Goal: Task Accomplishment & Management: Manage account settings

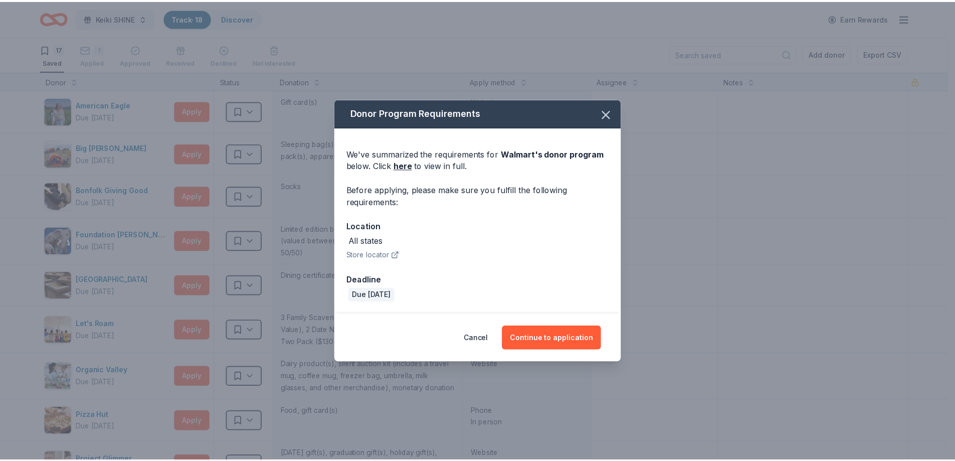
scroll to position [451, 0]
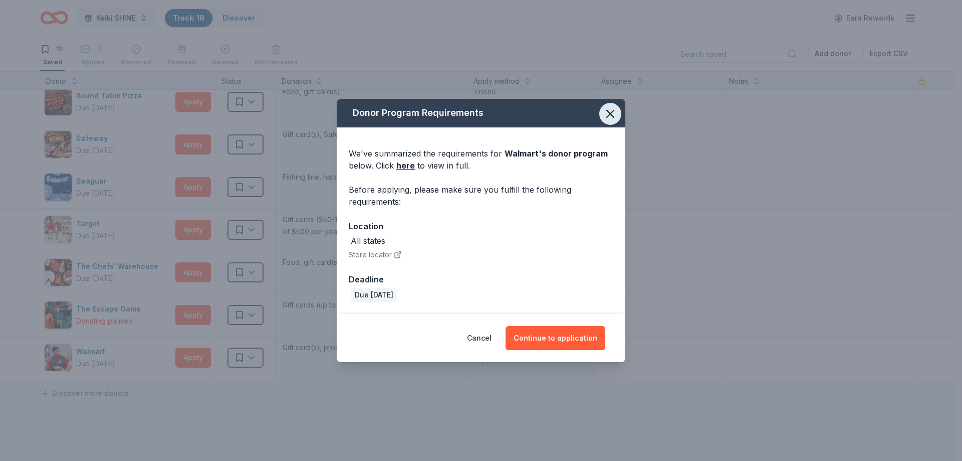
click at [605, 119] on icon "button" at bounding box center [610, 114] width 14 height 14
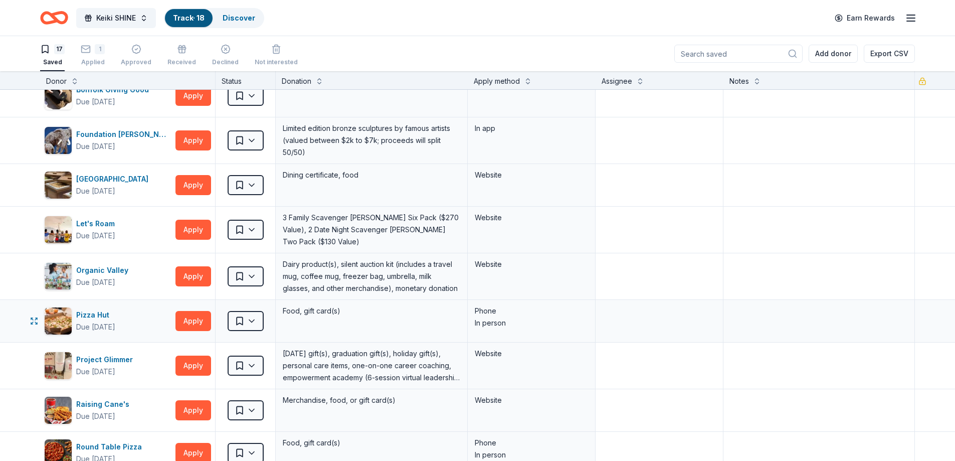
scroll to position [0, 0]
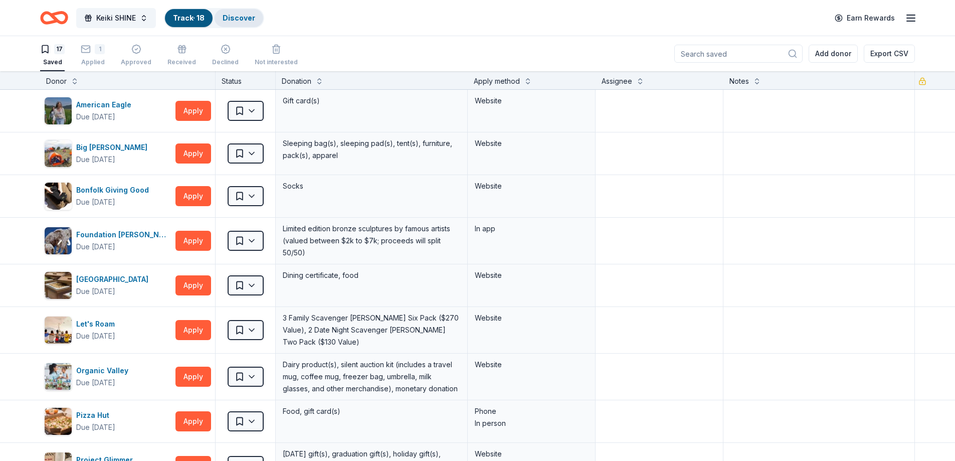
click at [244, 20] on link "Discover" at bounding box center [238, 18] width 33 height 9
click at [184, 17] on link "Track · 18" at bounding box center [189, 18] width 32 height 9
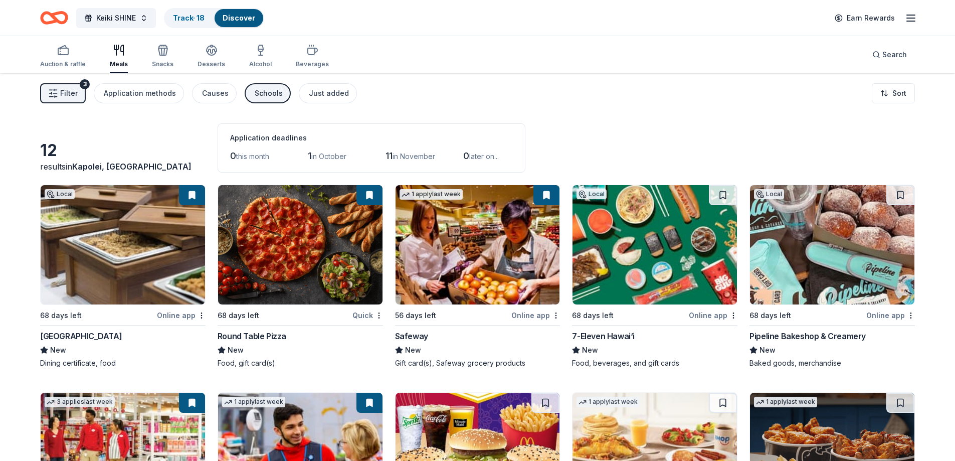
click at [55, 14] on icon "Home" at bounding box center [59, 18] width 16 height 10
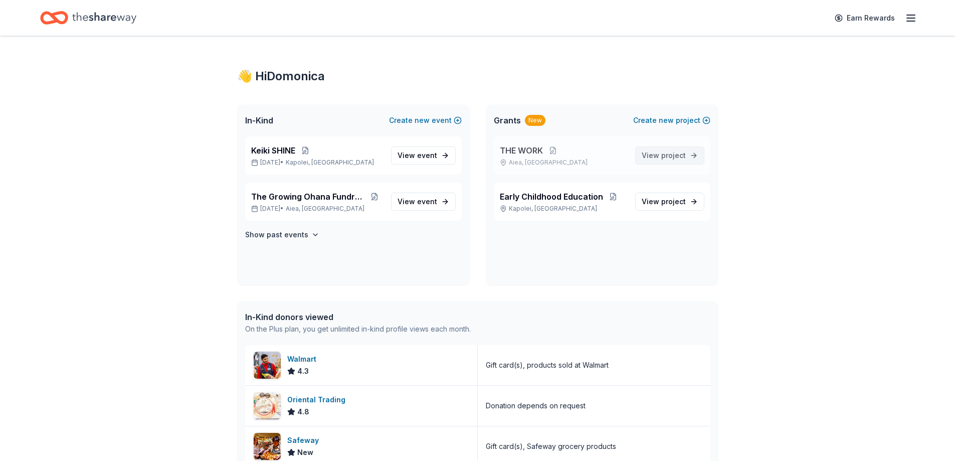
click at [657, 156] on span "View project" at bounding box center [663, 155] width 44 height 12
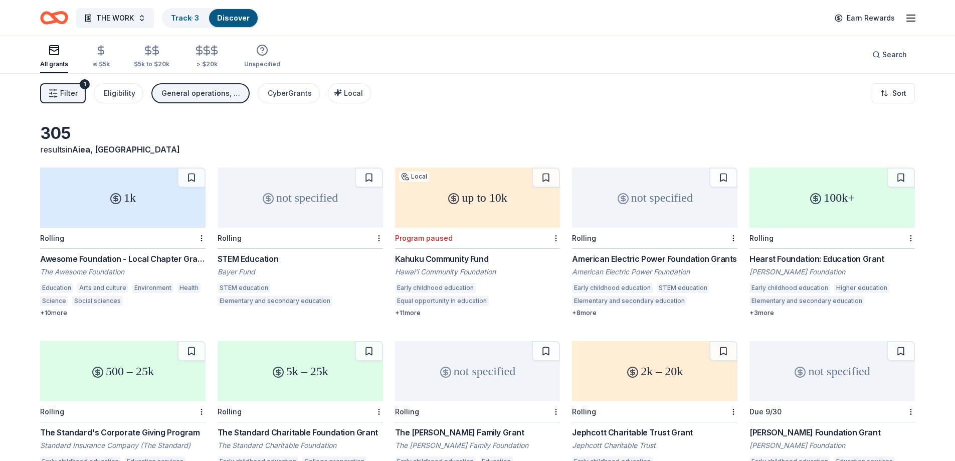
click at [910, 20] on icon "button" at bounding box center [911, 18] width 12 height 12
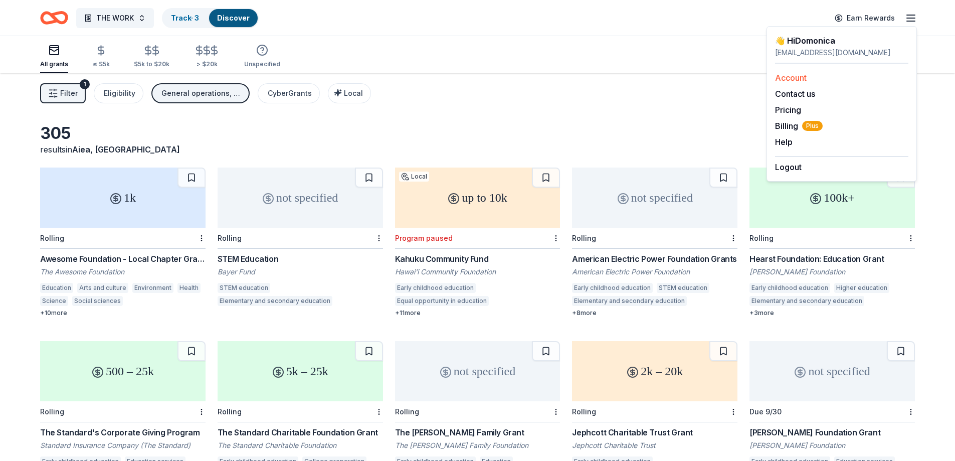
click at [791, 77] on link "Account" at bounding box center [791, 78] width 32 height 10
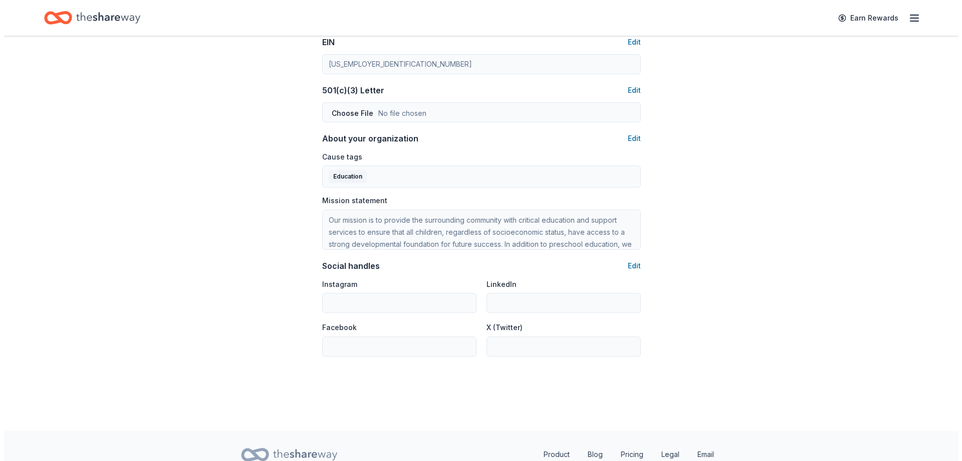
scroll to position [543, 0]
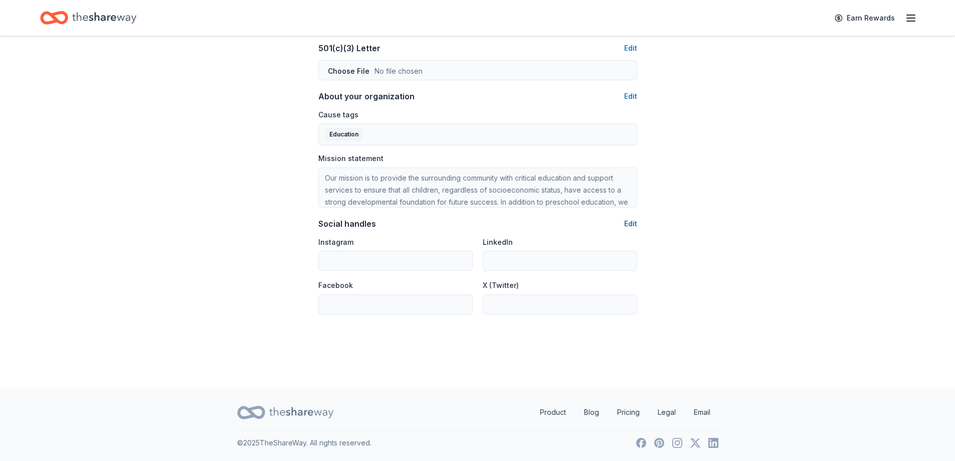
click at [630, 223] on button "Edit" at bounding box center [630, 223] width 13 height 12
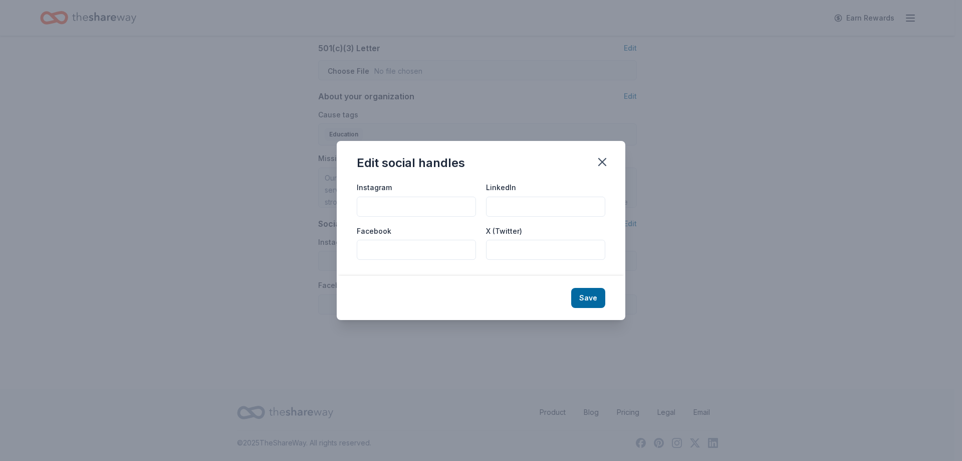
paste input "the.growingohana"
type input "the.growingohana"
click at [391, 254] on input "Facebook" at bounding box center [416, 250] width 119 height 20
paste input "[URL][DOMAIN_NAME]"
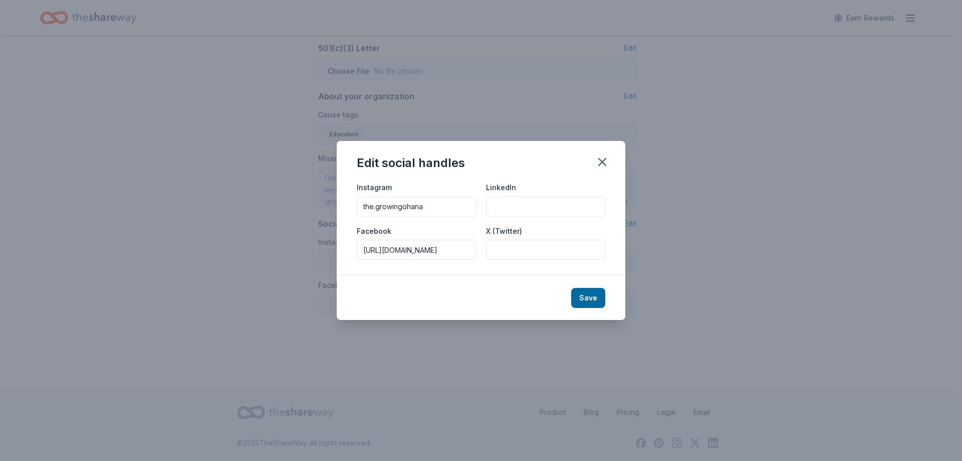
type input "[URL][DOMAIN_NAME]"
click at [520, 271] on div "Instagram the.growingohana LinkedIn Facebook [URL][DOMAIN_NAME] X (Twitter)" at bounding box center [481, 228] width 289 height 95
click at [554, 205] on input "LinkedIn" at bounding box center [545, 206] width 119 height 20
paste input "[URL][DOMAIN_NAME]"
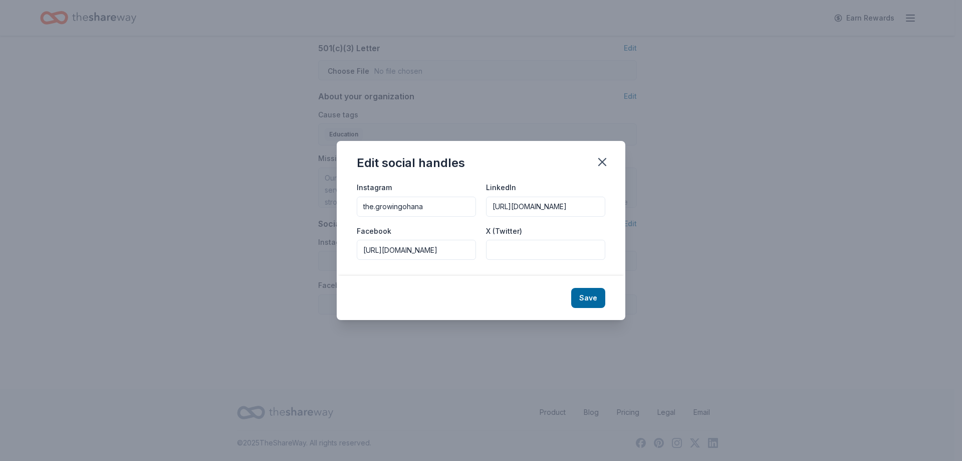
scroll to position [0, 147]
type input "[URL][DOMAIN_NAME]"
click at [591, 295] on button "Save" at bounding box center [588, 298] width 34 height 20
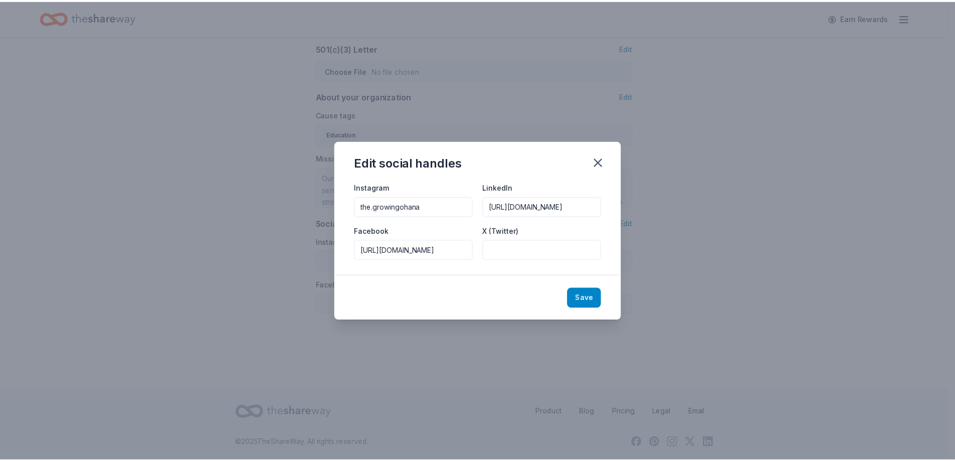
scroll to position [0, 0]
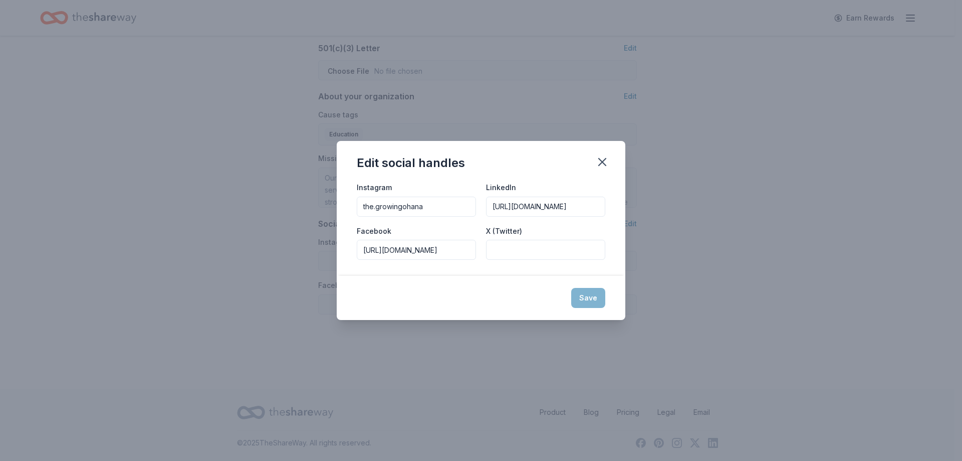
type input "the.growingohana"
type input "[URL][DOMAIN_NAME]"
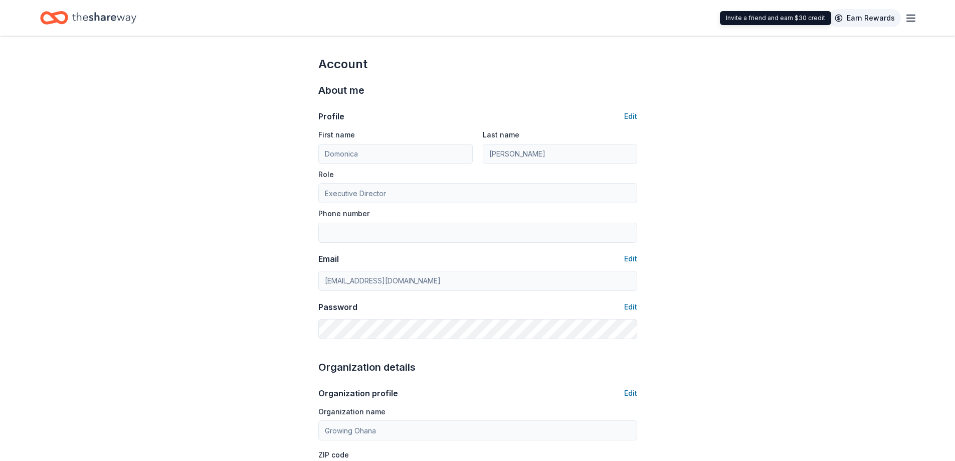
click at [845, 18] on link "Earn Rewards" at bounding box center [864, 18] width 72 height 18
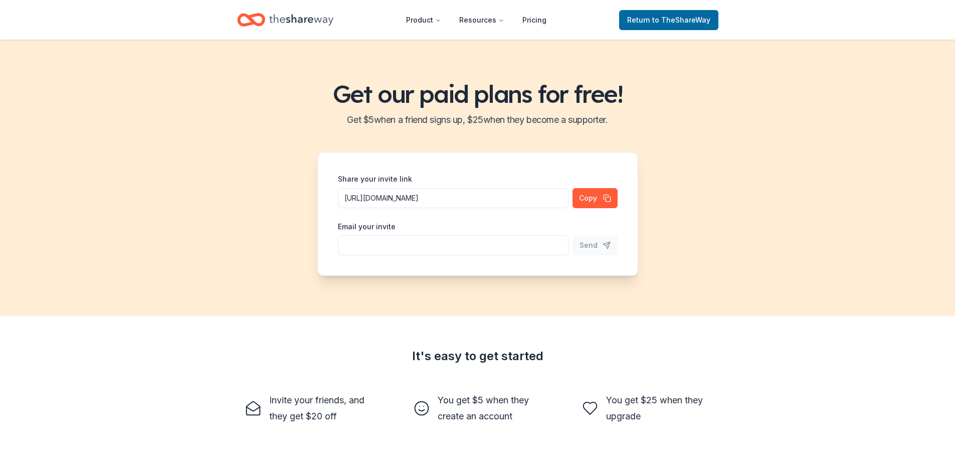
click at [344, 208] on input "Share your invite link" at bounding box center [453, 198] width 231 height 20
click at [347, 208] on input "Share your invite link" at bounding box center [453, 198] width 231 height 20
paste input "[EMAIL_ADDRESS][DOMAIN_NAME]"
type input "[EMAIL_ADDRESS][DOMAIN_NAME]"
click at [589, 243] on span "Send" at bounding box center [588, 245] width 18 height 12
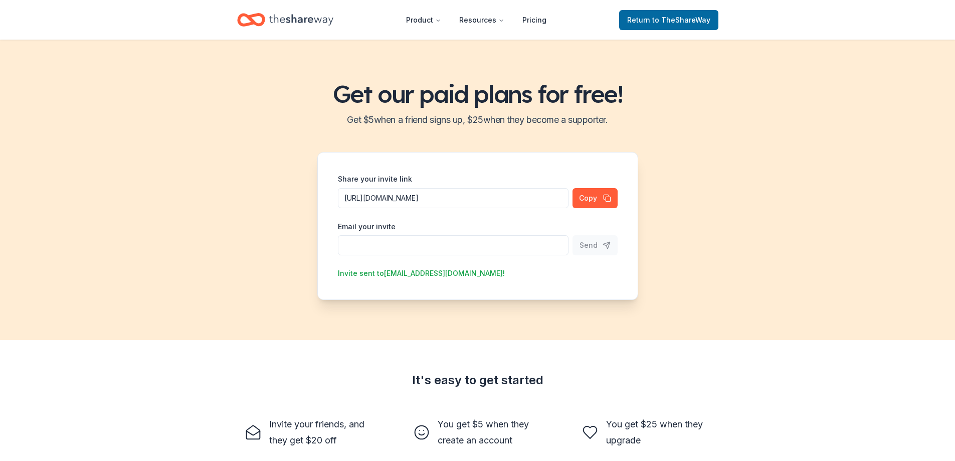
click at [370, 208] on input "Share your invite link" at bounding box center [453, 198] width 231 height 20
paste input "[EMAIL_ADDRESS][DOMAIN_NAME]"
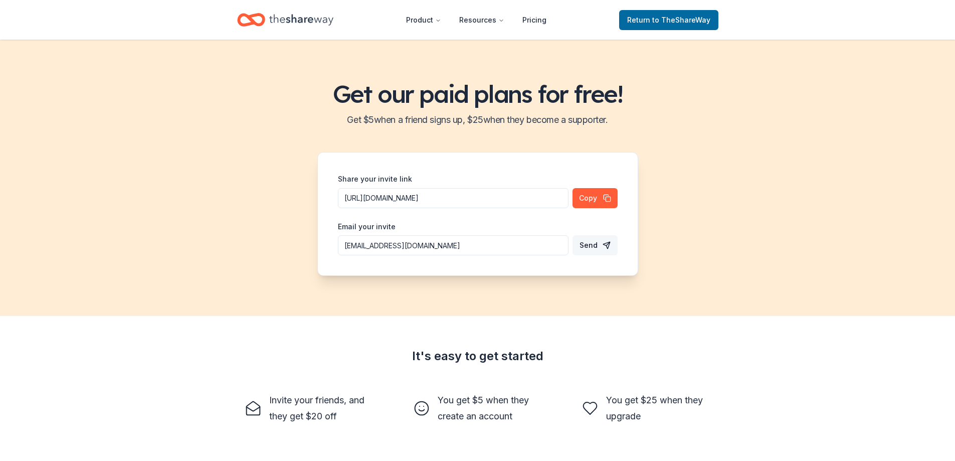
type input "[EMAIL_ADDRESS][DOMAIN_NAME]"
click at [589, 245] on span "Send" at bounding box center [588, 245] width 18 height 12
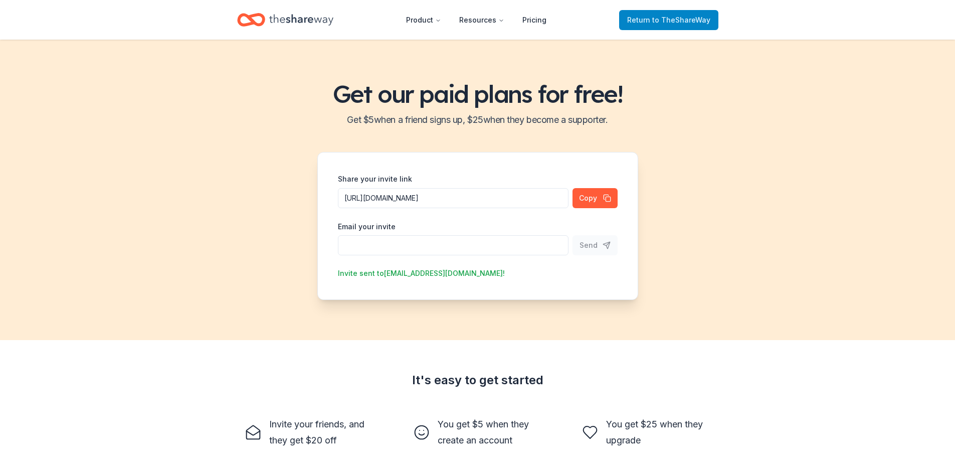
click at [684, 19] on span "to TheShareWay" at bounding box center [681, 20] width 58 height 9
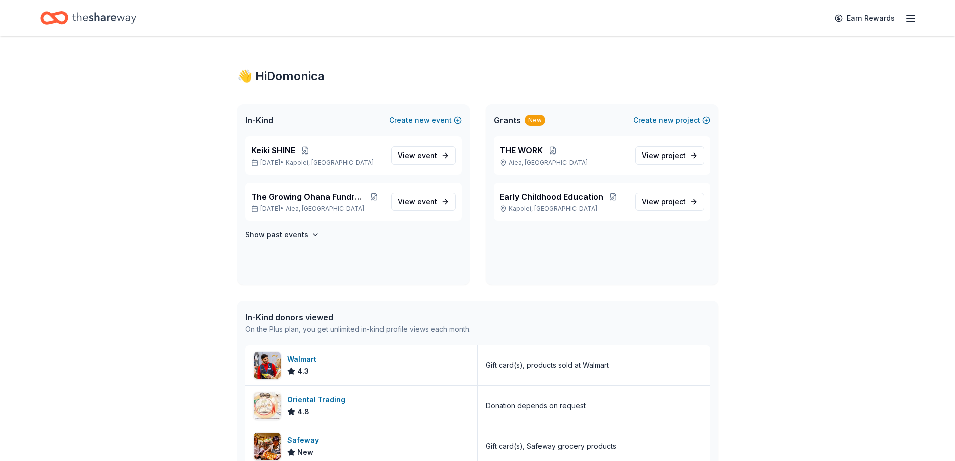
click at [506, 120] on span "Grants" at bounding box center [507, 120] width 27 height 12
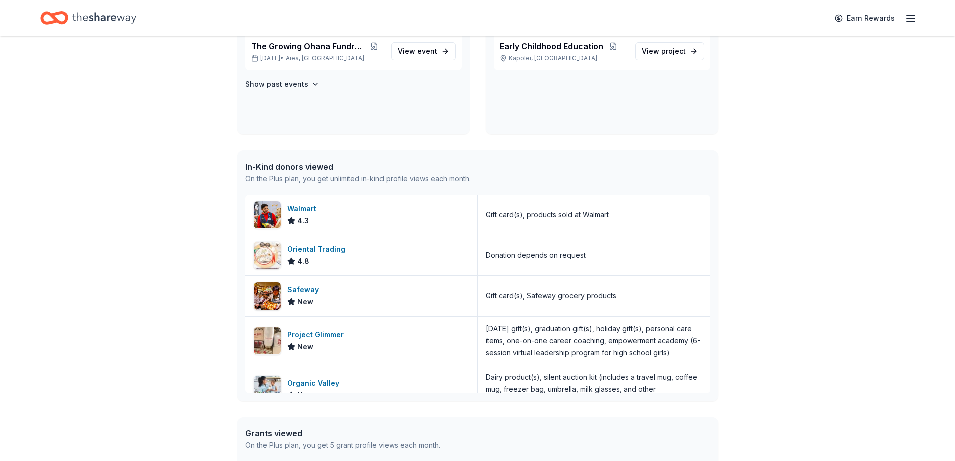
scroll to position [301, 0]
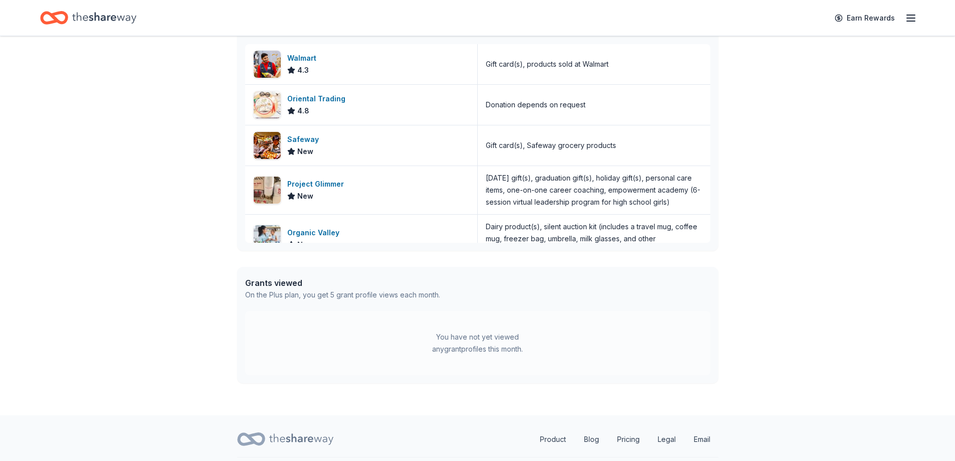
click at [286, 284] on div "Grants viewed" at bounding box center [342, 283] width 195 height 12
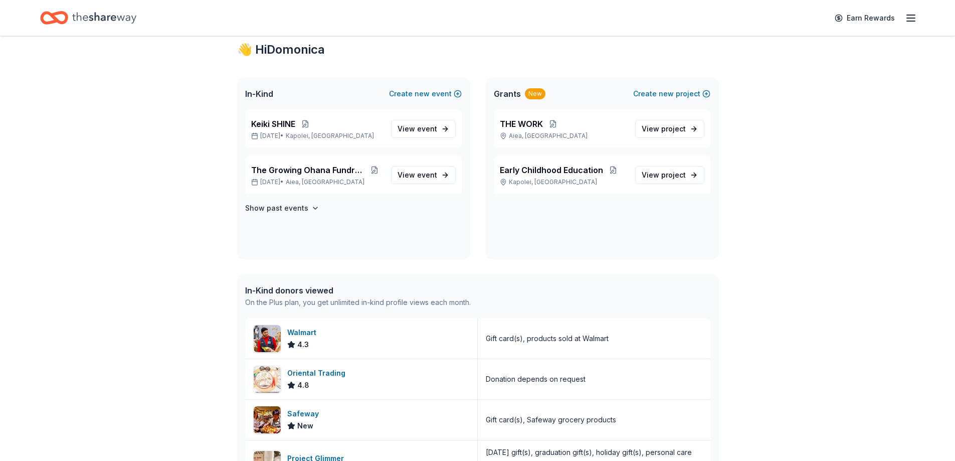
scroll to position [0, 0]
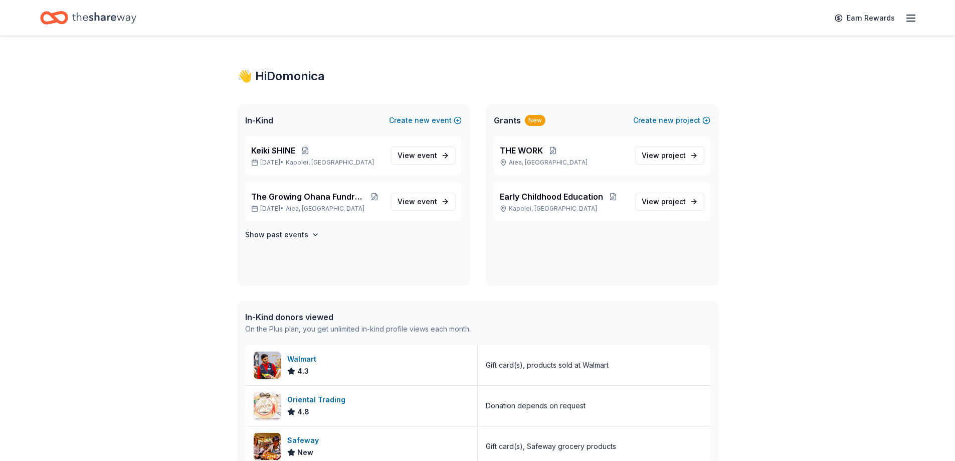
click at [910, 19] on icon "button" at bounding box center [911, 18] width 12 height 12
click at [106, 15] on icon "Home" at bounding box center [104, 18] width 64 height 21
click at [534, 120] on div "New" at bounding box center [535, 120] width 21 height 11
click at [496, 120] on span "Grants" at bounding box center [507, 120] width 27 height 12
click at [674, 151] on span "project" at bounding box center [673, 155] width 25 height 9
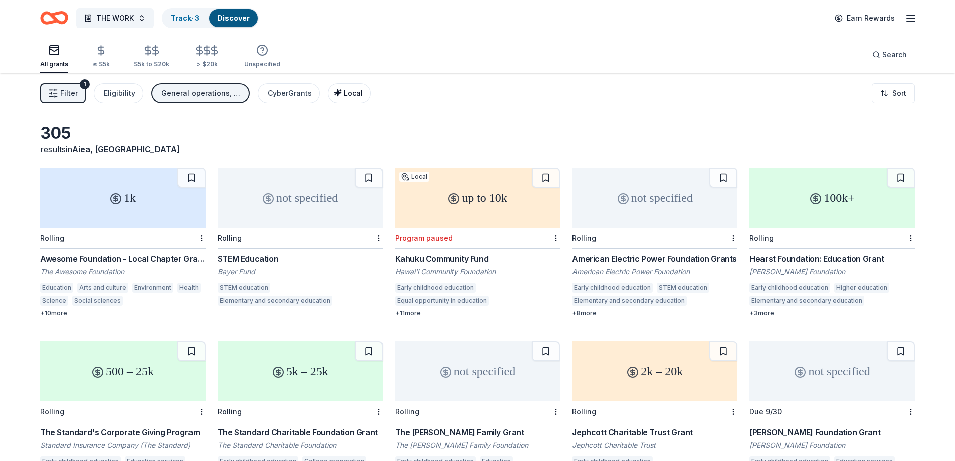
click at [344, 88] on div "Local" at bounding box center [350, 93] width 25 height 12
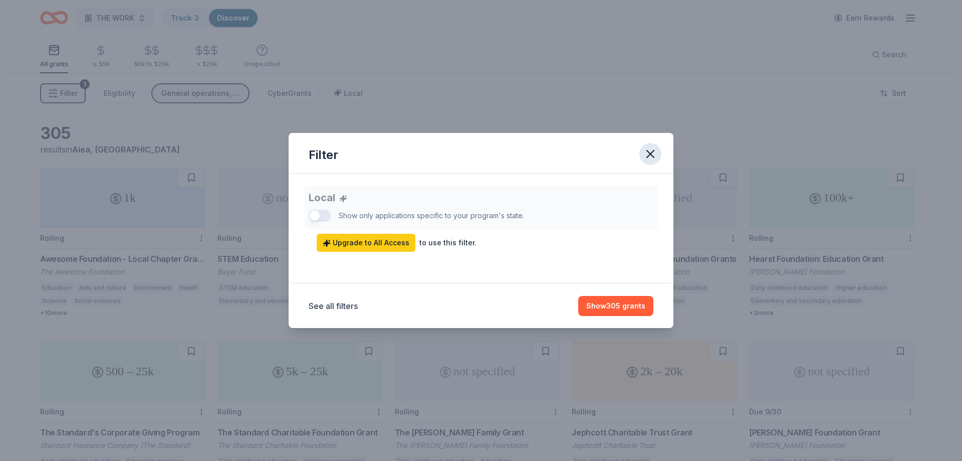
click at [652, 157] on icon "button" at bounding box center [650, 154] width 14 height 14
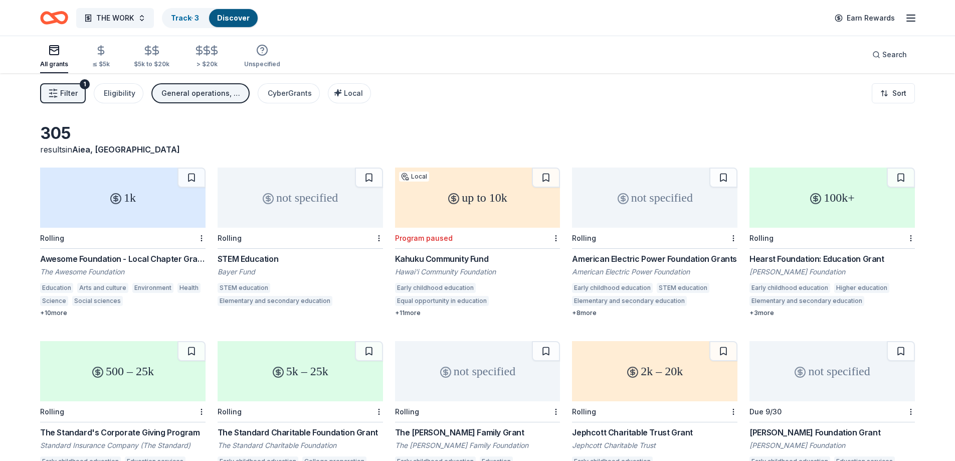
click at [827, 214] on div "100k+" at bounding box center [831, 197] width 165 height 60
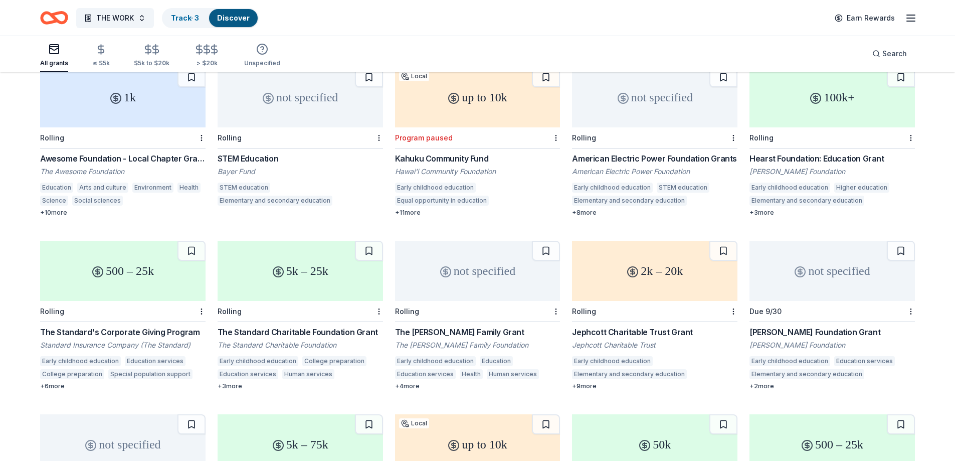
click at [307, 333] on div "The Standard Charitable Foundation Grant" at bounding box center [299, 332] width 165 height 12
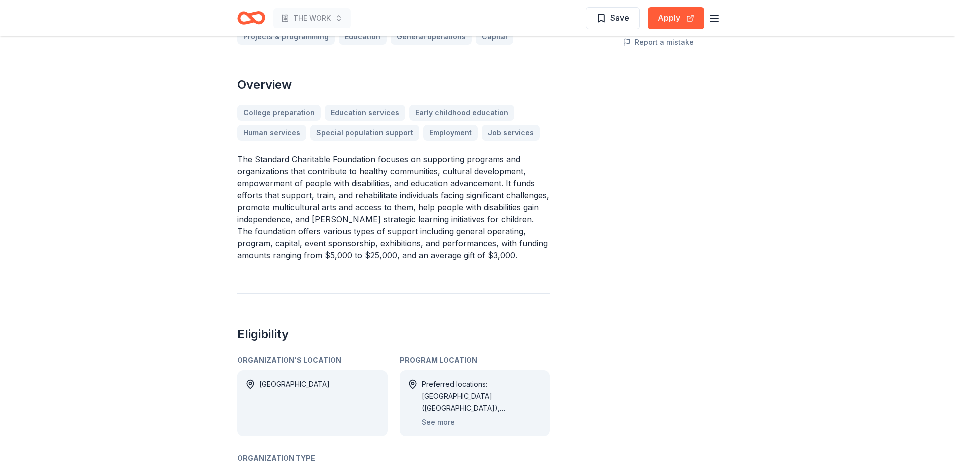
scroll to position [301, 0]
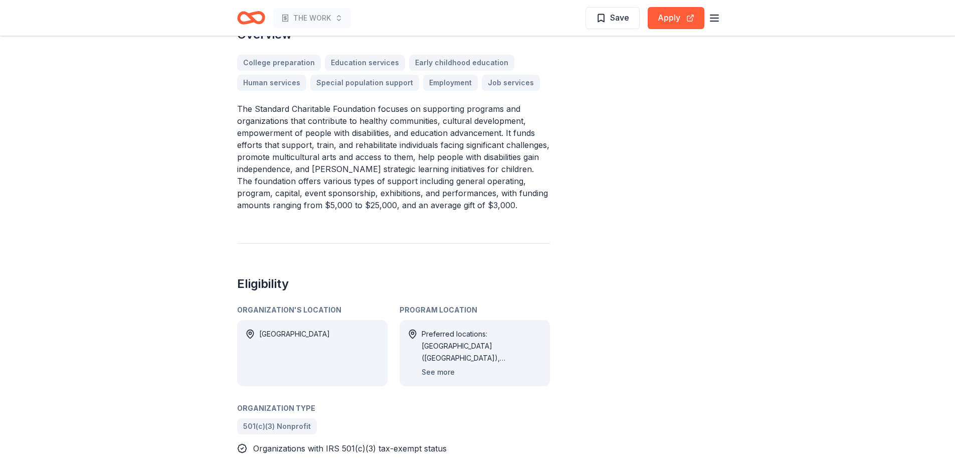
click at [442, 373] on button "See more" at bounding box center [437, 372] width 33 height 12
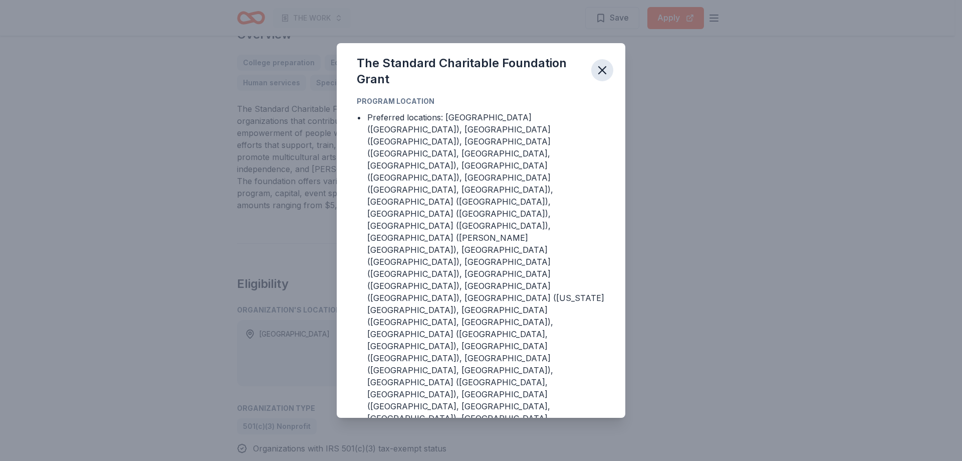
click at [600, 77] on icon "button" at bounding box center [602, 70] width 14 height 14
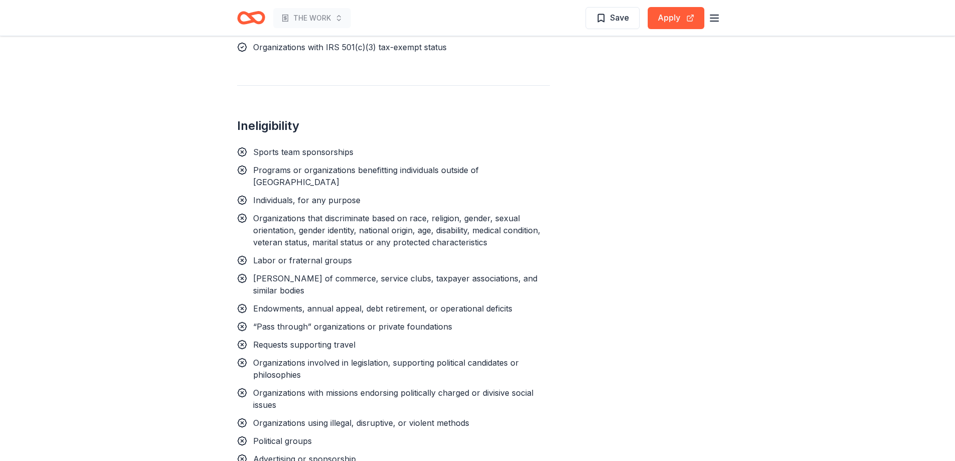
scroll to position [651, 0]
